Goal: Find specific page/section: Find specific page/section

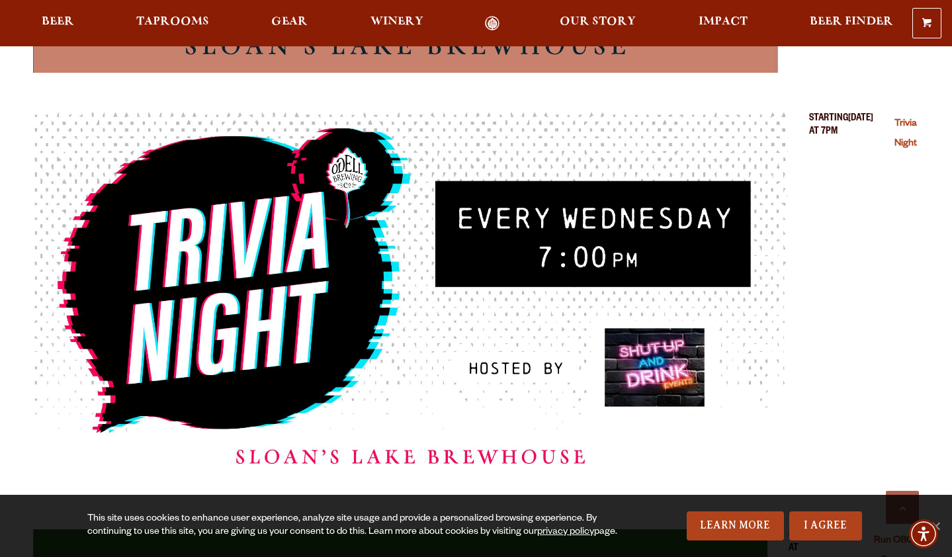
scroll to position [6880, 0]
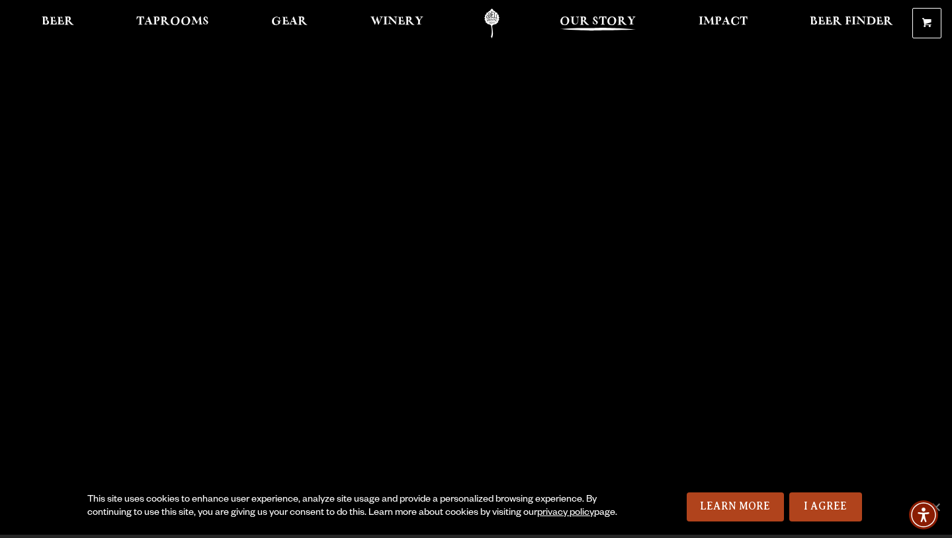
click at [614, 19] on span "Our Story" at bounding box center [598, 22] width 76 height 11
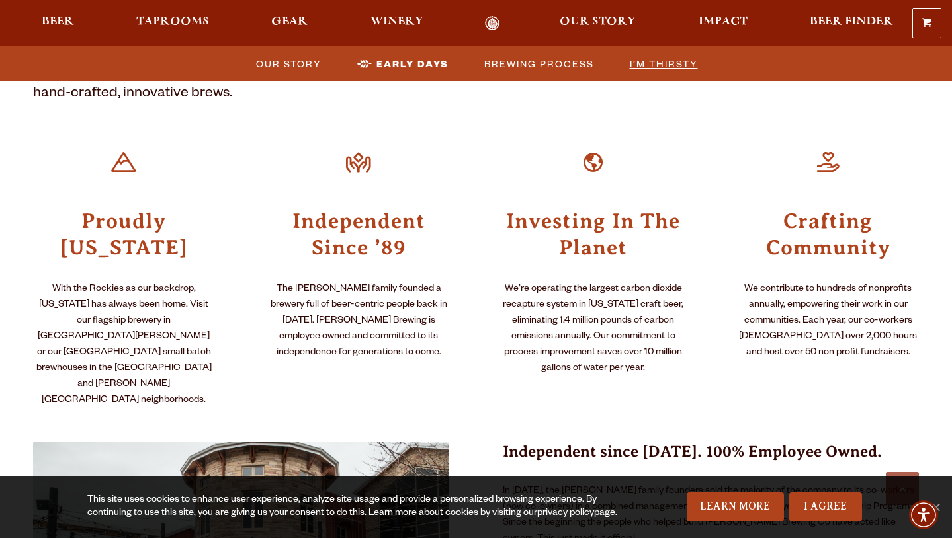
scroll to position [347, 0]
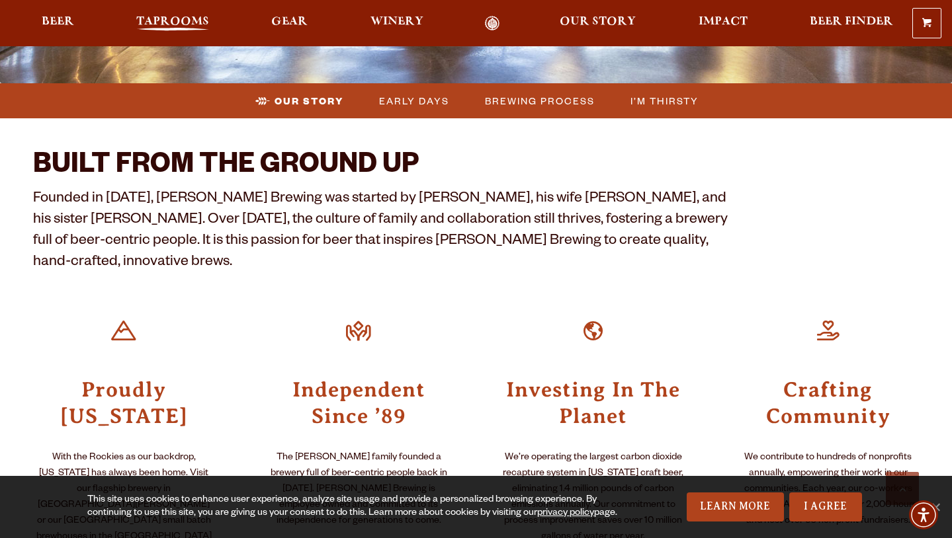
click at [198, 18] on span "Taprooms" at bounding box center [172, 22] width 73 height 11
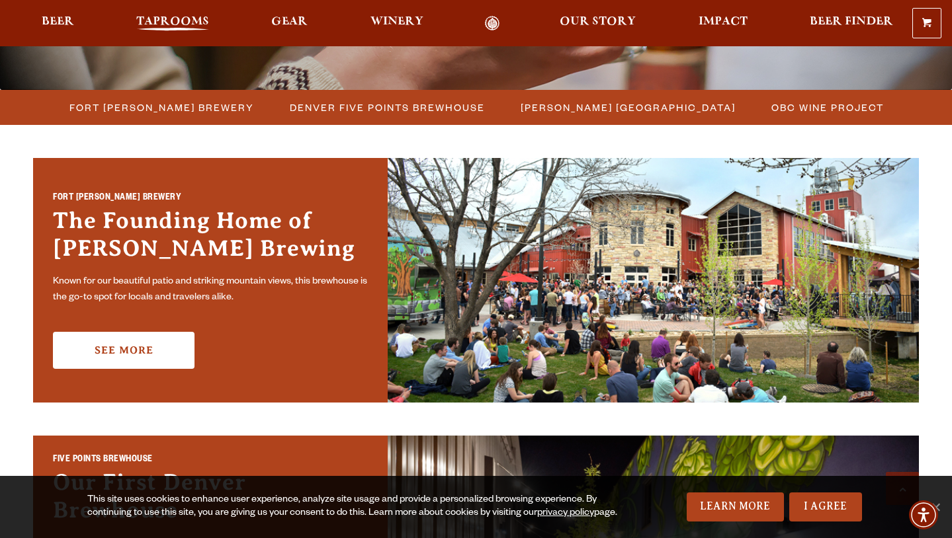
scroll to position [340, 0]
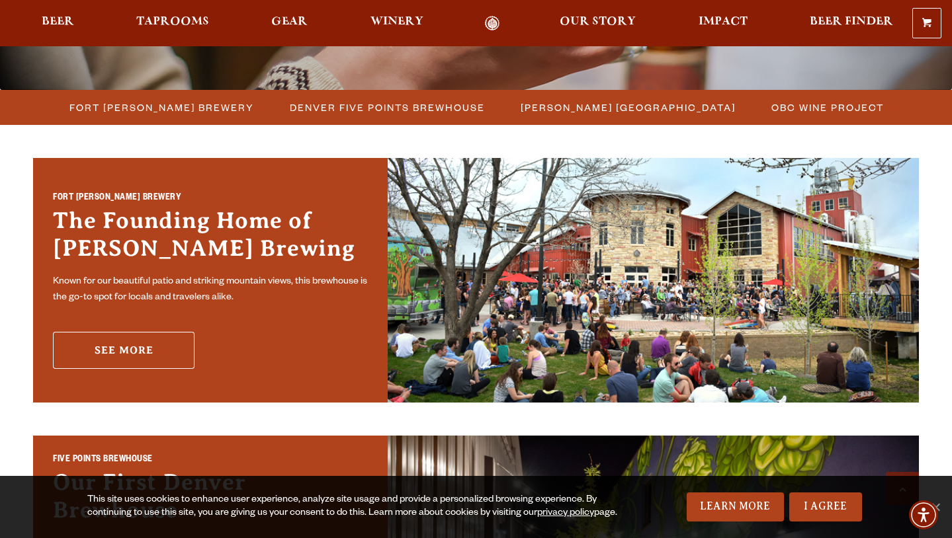
click at [136, 353] on link "See More" at bounding box center [124, 350] width 142 height 37
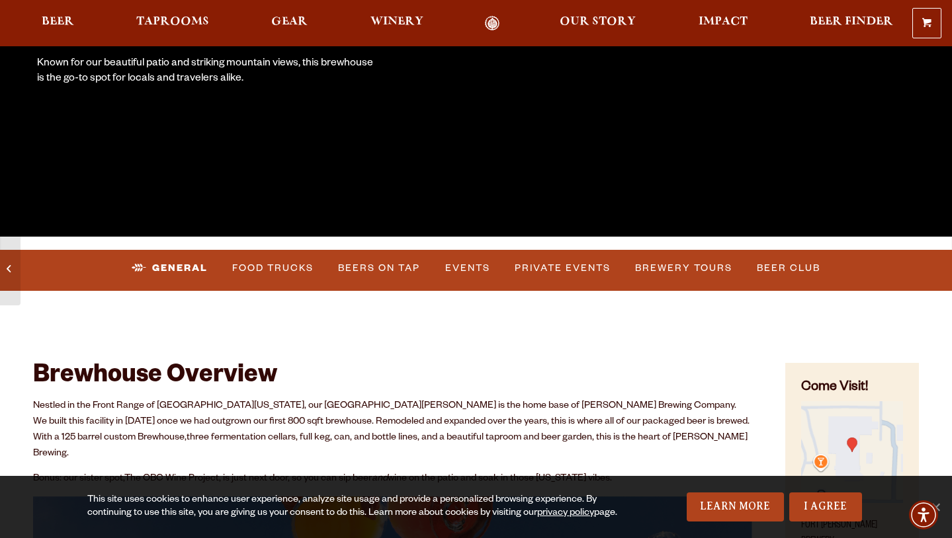
scroll to position [320, 0]
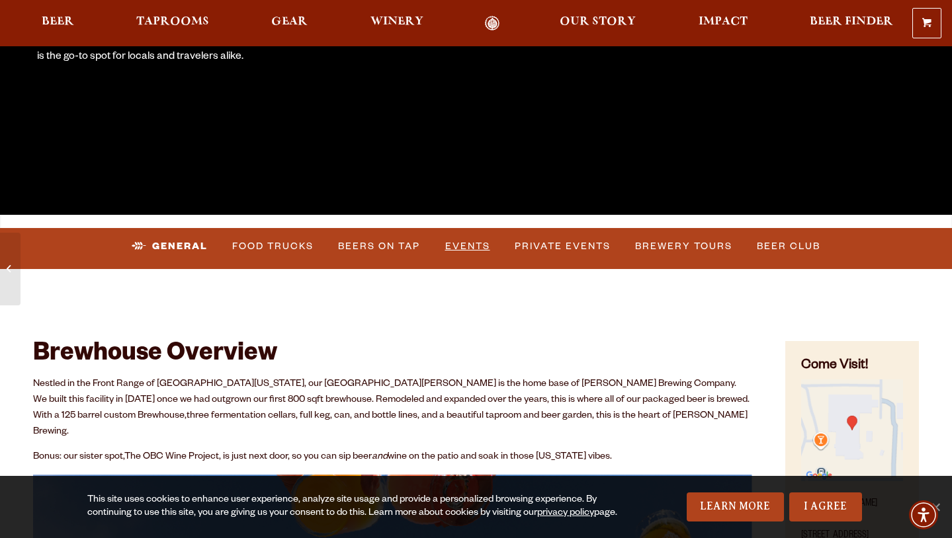
click at [465, 247] on link "Events" at bounding box center [468, 246] width 56 height 30
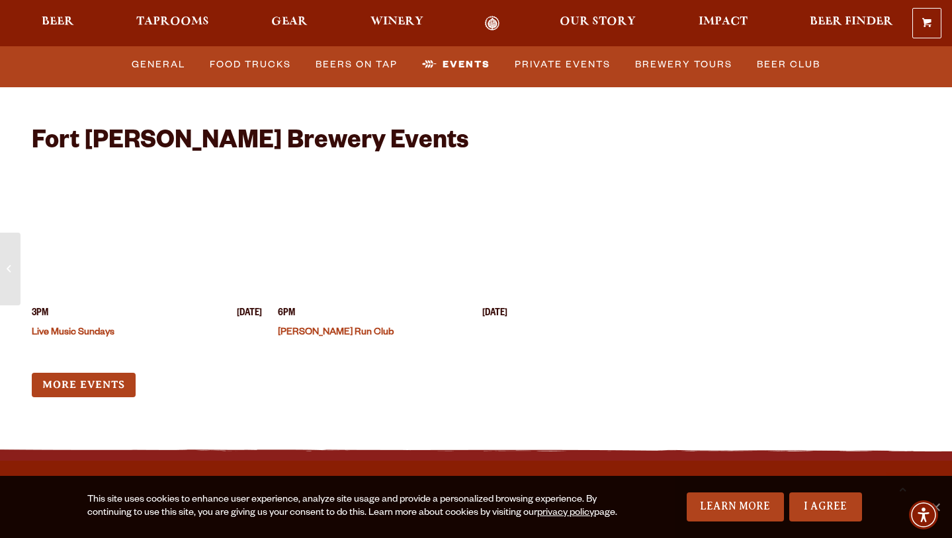
scroll to position [5102, 0]
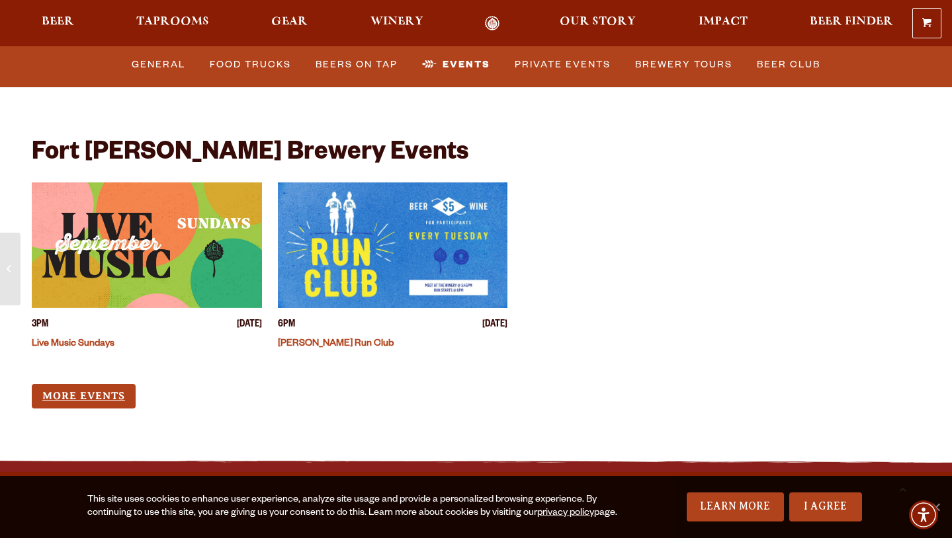
click at [104, 384] on link "More Events" at bounding box center [84, 396] width 104 height 24
